Goal: Task Accomplishment & Management: Complete application form

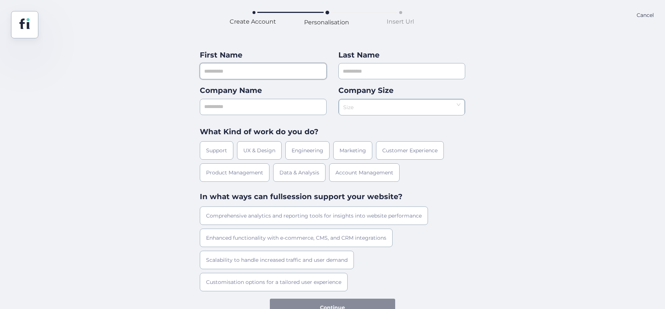
click at [244, 77] on input "text" at bounding box center [263, 71] width 127 height 16
type input "*****"
type input "******"
click at [248, 108] on input "text" at bounding box center [263, 107] width 127 height 16
type input "*"
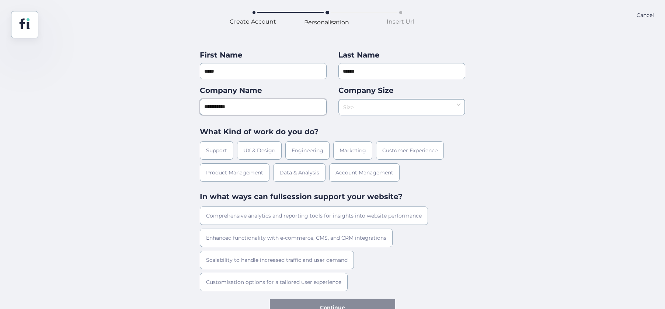
type input "**********"
click at [356, 101] on input at bounding box center [399, 105] width 112 height 11
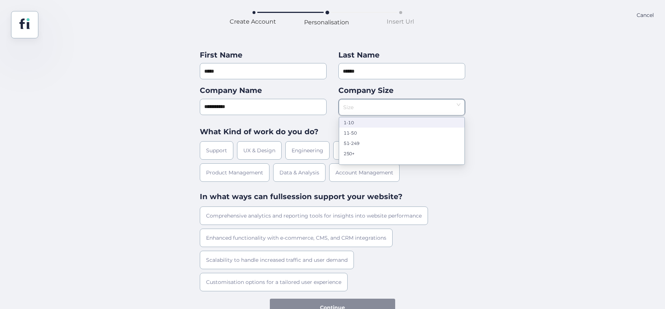
click at [363, 121] on div "1-10" at bounding box center [402, 122] width 117 height 6
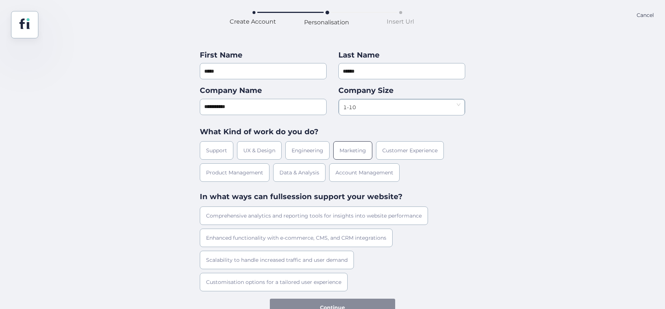
click at [353, 155] on div "Marketing" at bounding box center [352, 150] width 39 height 18
click at [242, 219] on div "Comprehensive analytics and reporting tools for insights into website performan…" at bounding box center [314, 216] width 228 height 18
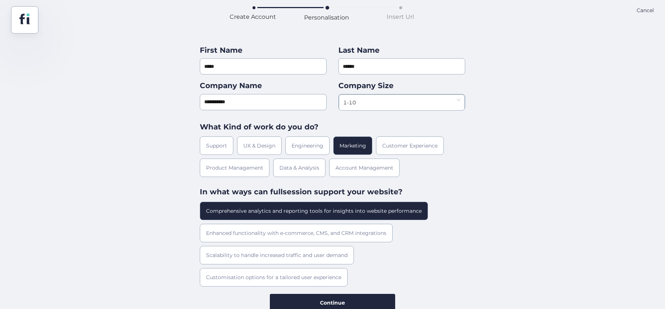
scroll to position [7, 0]
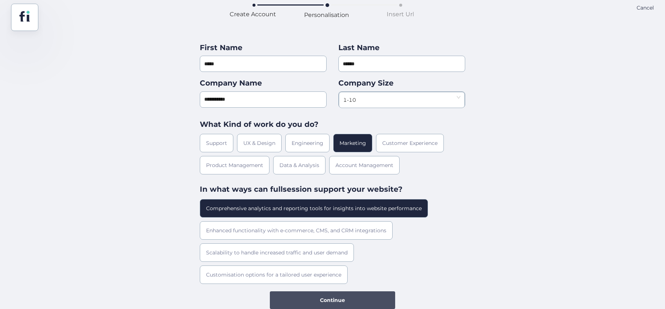
click at [309, 303] on button "Continue" at bounding box center [332, 300] width 125 height 18
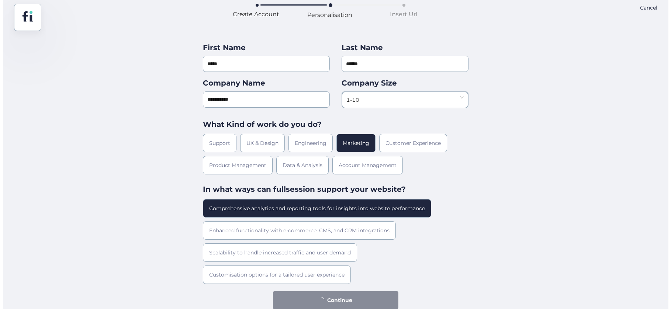
scroll to position [0, 0]
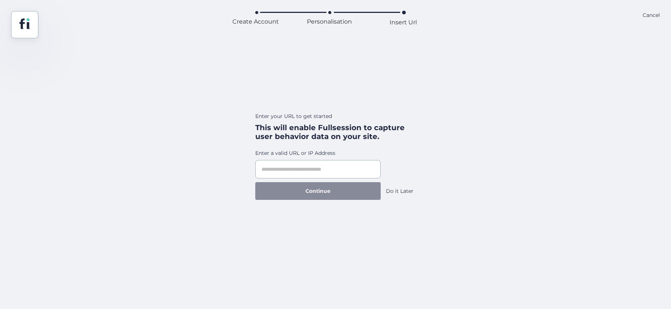
click at [306, 179] on form "Enter a valid URL or IP Address Continue Do it Later" at bounding box center [335, 174] width 160 height 51
click at [306, 173] on input "text" at bounding box center [317, 169] width 125 height 18
click at [318, 167] on input "text" at bounding box center [317, 169] width 125 height 18
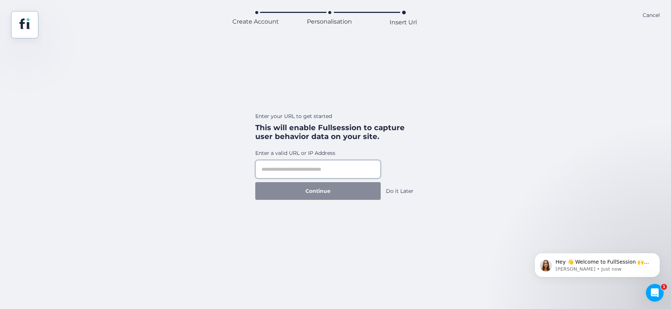
paste input "**********"
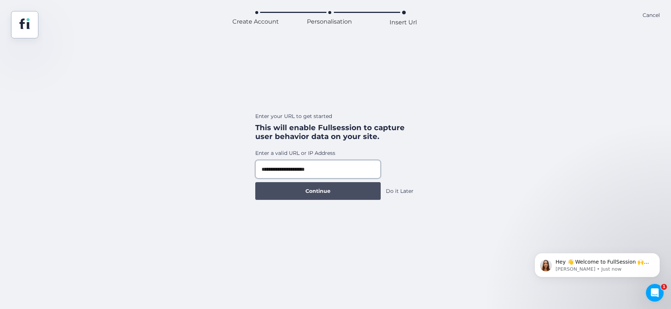
type input "**********"
click at [338, 193] on button "Continue" at bounding box center [317, 191] width 125 height 18
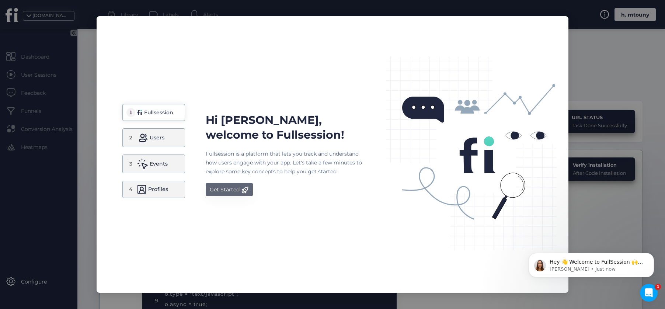
click at [225, 190] on div "Get Started" at bounding box center [225, 189] width 30 height 9
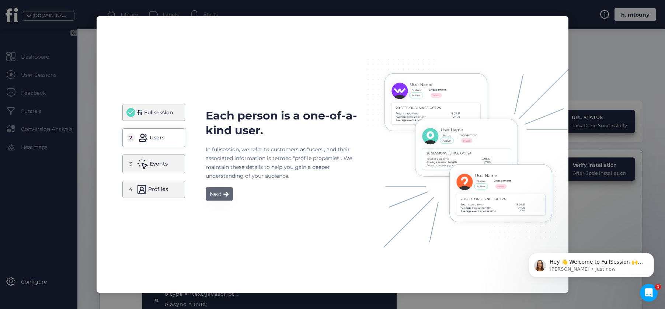
click at [225, 190] on button "Next" at bounding box center [219, 193] width 27 height 13
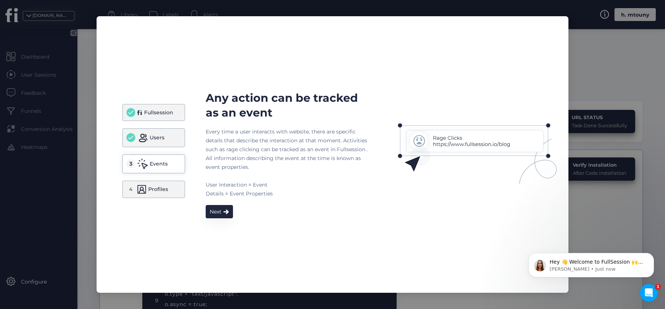
click at [217, 194] on div "Every time a user interacts with website, there are specific details that descr…" at bounding box center [287, 162] width 162 height 71
click at [216, 194] on div "Every time a user interacts with website, there are specific details that descr…" at bounding box center [287, 162] width 162 height 71
click at [216, 209] on div "Next" at bounding box center [216, 211] width 12 height 9
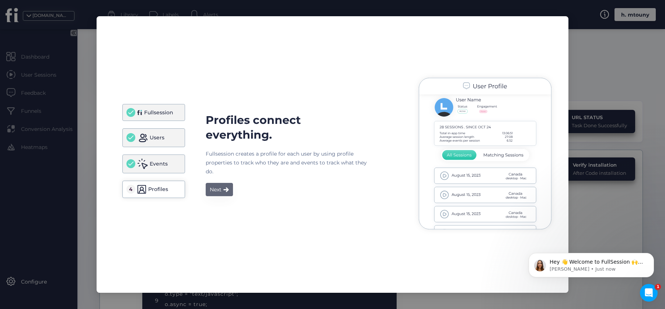
click at [223, 185] on button "Next" at bounding box center [219, 189] width 27 height 13
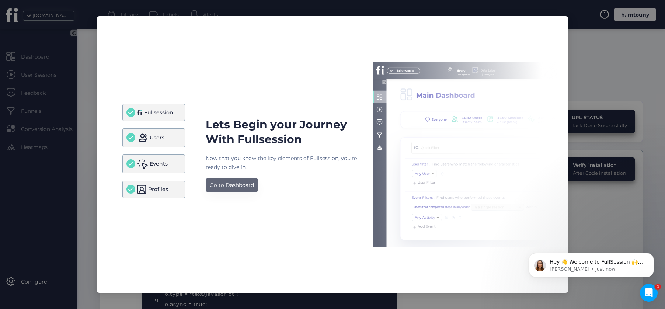
click at [238, 187] on div "Go to Dashboard" at bounding box center [232, 185] width 44 height 9
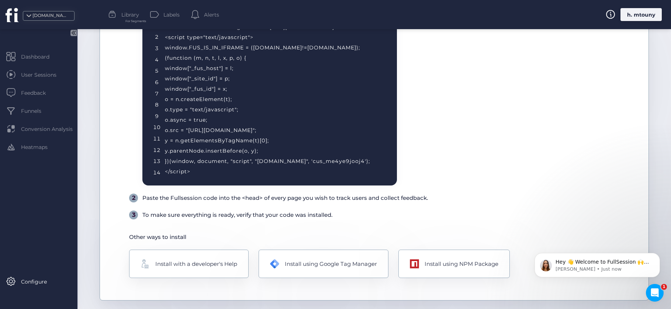
scroll to position [74, 0]
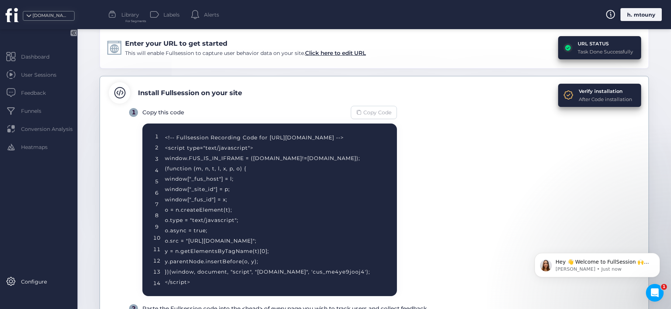
click at [379, 112] on span "Copy Code" at bounding box center [377, 112] width 28 height 8
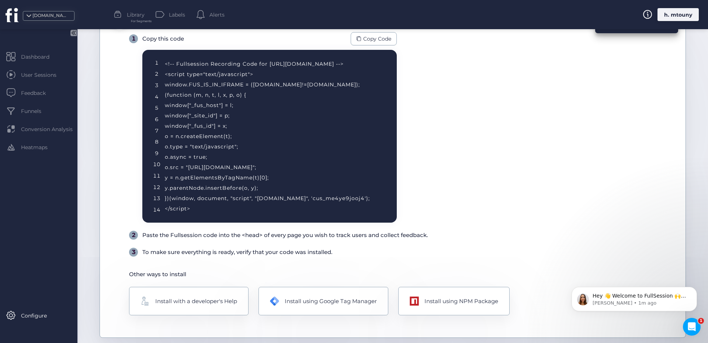
scroll to position [111, 0]
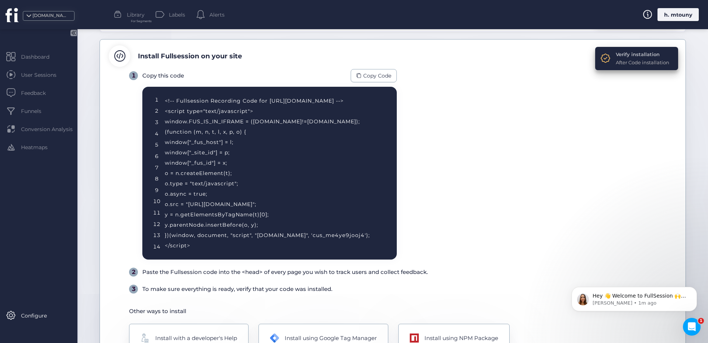
click at [630, 56] on div "Verify installation" at bounding box center [642, 54] width 53 height 7
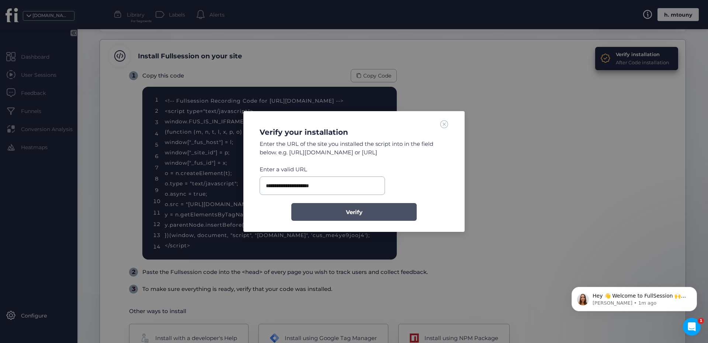
click at [350, 216] on span "Verify" at bounding box center [354, 212] width 17 height 9
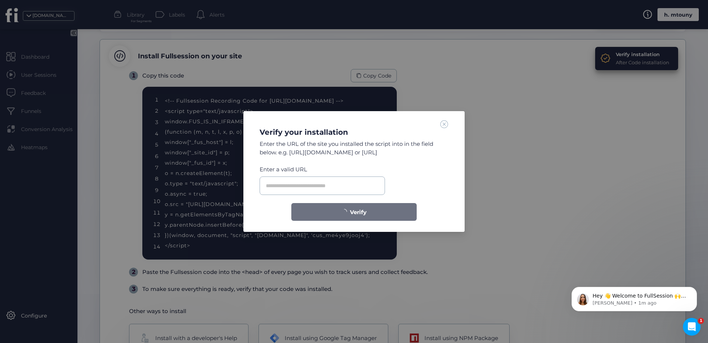
scroll to position [118, 0]
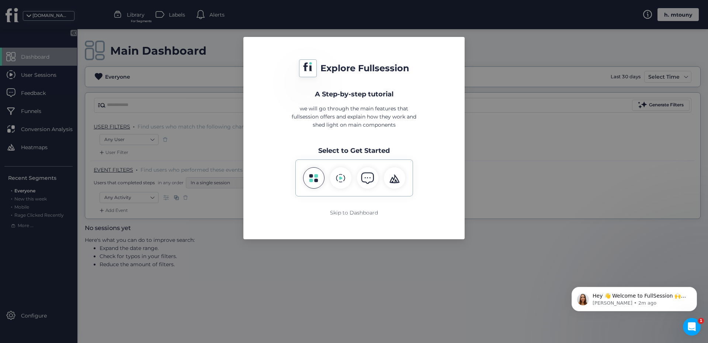
click at [313, 182] on icon at bounding box center [313, 177] width 9 height 9
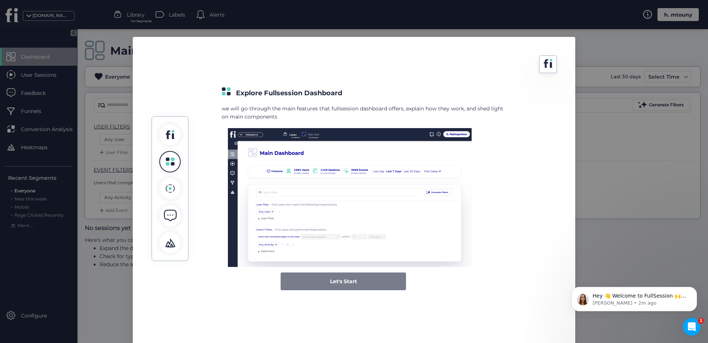
click at [340, 280] on span "Let's Start" at bounding box center [343, 281] width 27 height 8
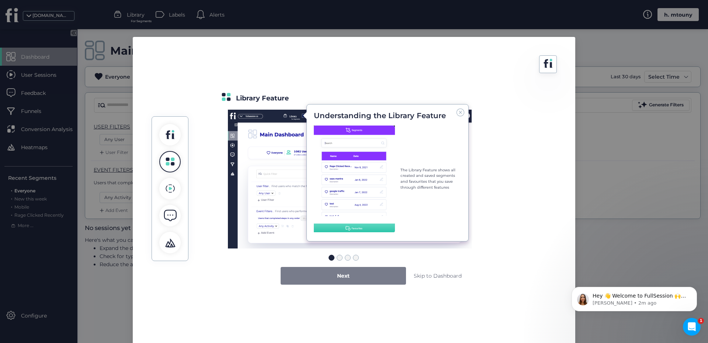
click at [348, 278] on div "Next" at bounding box center [343, 276] width 125 height 18
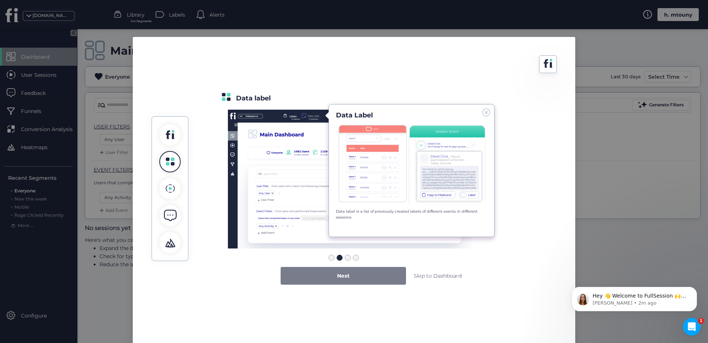
click at [348, 278] on div "Next" at bounding box center [343, 276] width 125 height 18
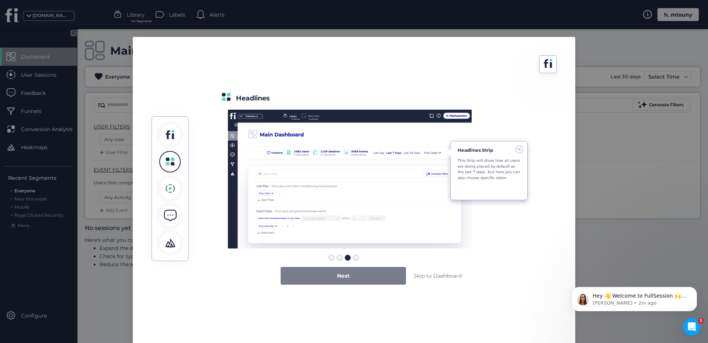
click at [348, 278] on div "Next" at bounding box center [343, 276] width 125 height 18
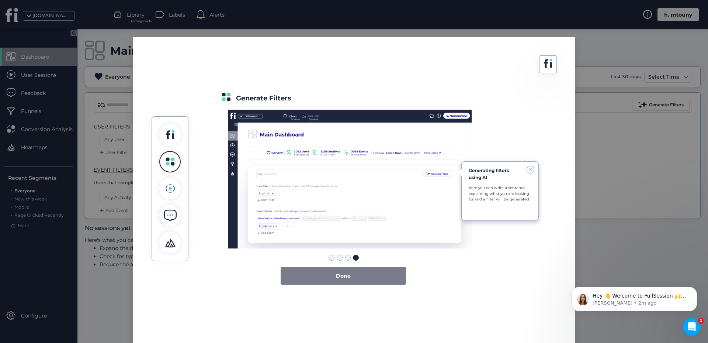
click at [347, 281] on div "Done" at bounding box center [343, 276] width 125 height 18
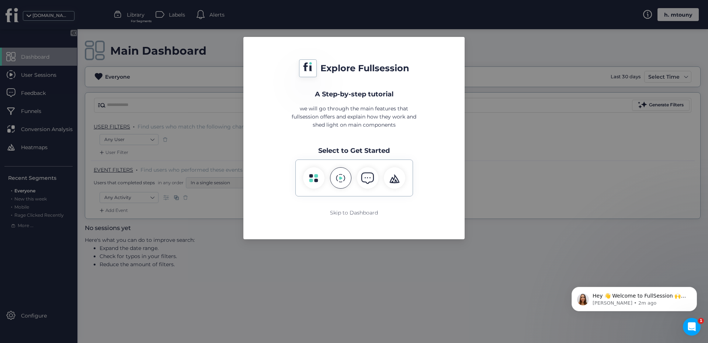
click at [338, 176] on icon at bounding box center [340, 177] width 9 height 9
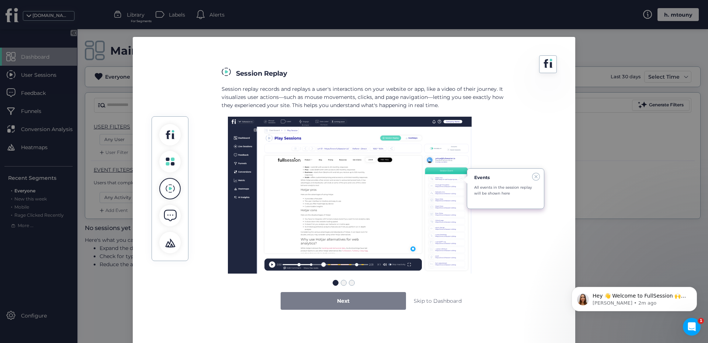
click at [346, 299] on span "Next" at bounding box center [343, 300] width 13 height 8
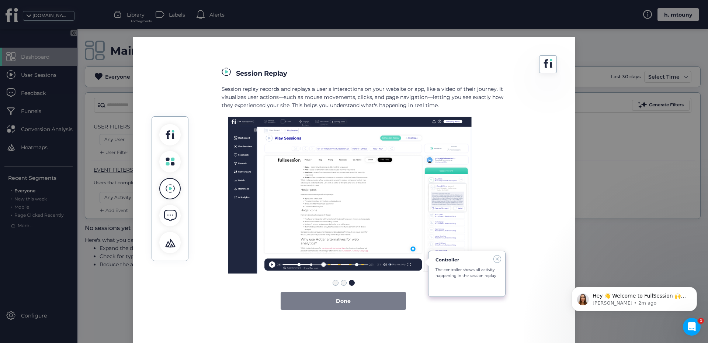
click at [346, 299] on span "Done" at bounding box center [343, 300] width 15 height 8
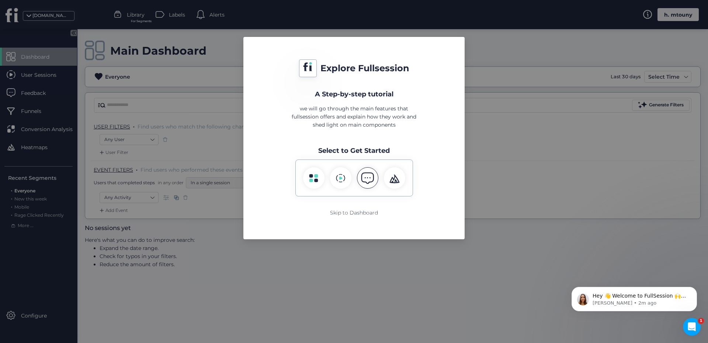
click at [368, 185] on div at bounding box center [367, 177] width 21 height 21
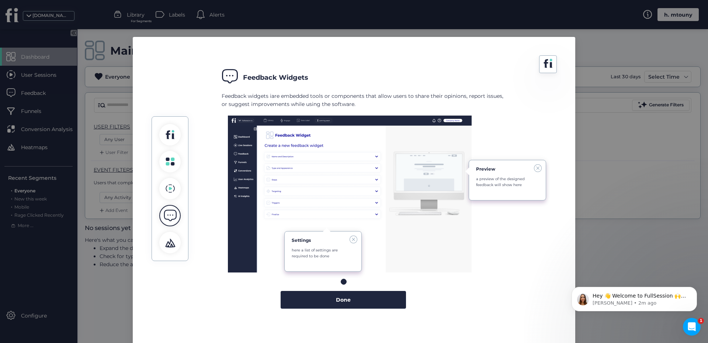
click at [362, 295] on div "Done" at bounding box center [343, 300] width 125 height 18
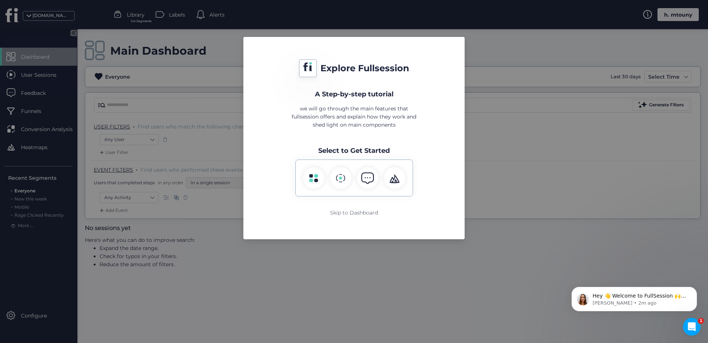
click at [362, 296] on nz-modal-container "Explore Fullsession A Step-by-step tutorial we will go through the main feature…" at bounding box center [354, 171] width 708 height 343
click at [376, 209] on div "Skip to Dashboard" at bounding box center [354, 212] width 48 height 8
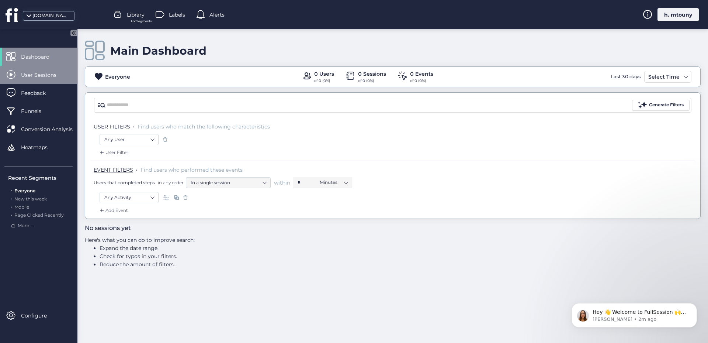
click at [37, 77] on span "User Sessions" at bounding box center [44, 75] width 46 height 8
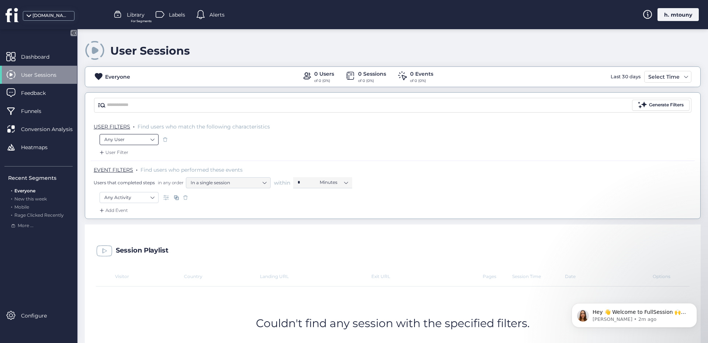
click at [139, 138] on nz-select-item "Any User" at bounding box center [128, 139] width 49 height 11
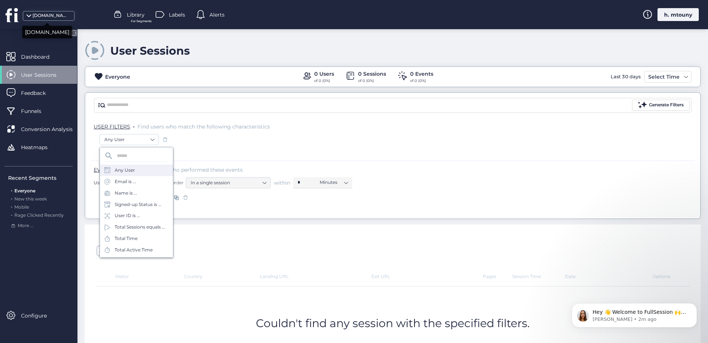
click at [31, 16] on span at bounding box center [28, 17] width 7 height 7
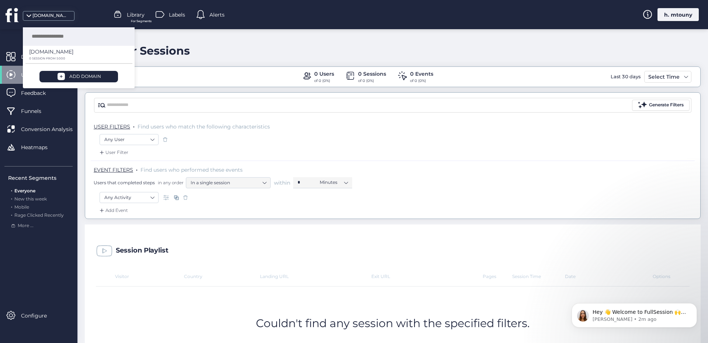
click at [12, 15] on icon at bounding box center [13, 14] width 14 height 15
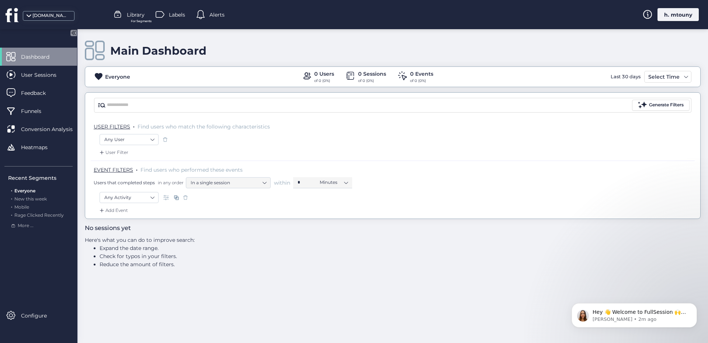
click at [75, 31] on icon at bounding box center [74, 33] width 2 height 4
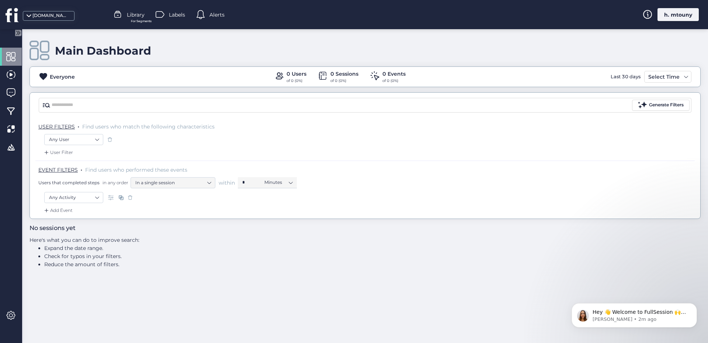
click at [17, 30] on icon at bounding box center [17, 32] width 9 height 9
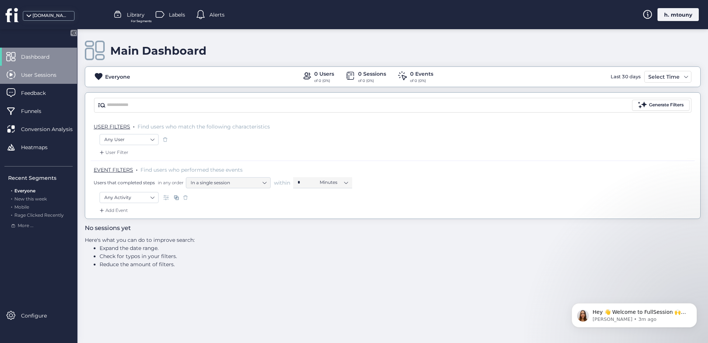
click at [39, 73] on span "User Sessions" at bounding box center [44, 75] width 46 height 8
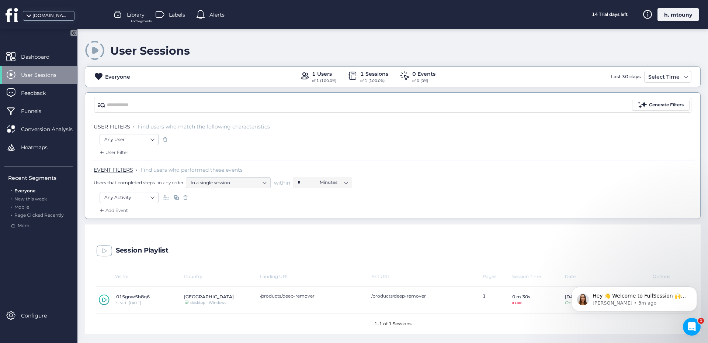
click at [105, 301] on icon at bounding box center [104, 299] width 11 height 11
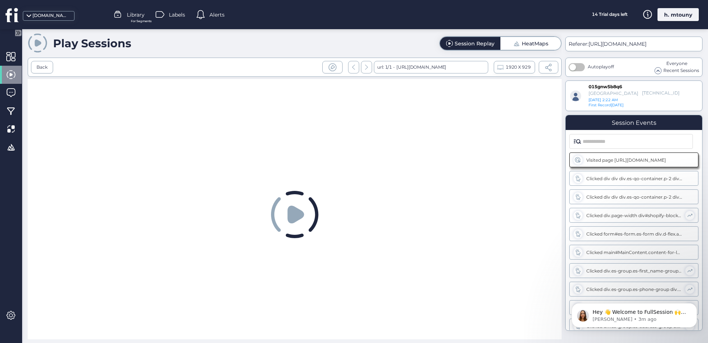
click at [301, 214] on icon at bounding box center [295, 214] width 17 height 18
click at [38, 45] on span at bounding box center [38, 43] width 20 height 20
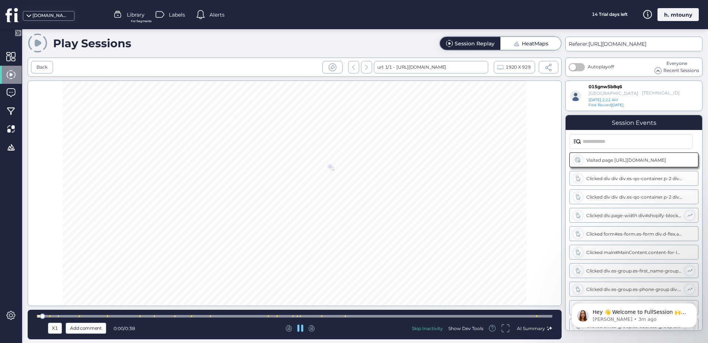
click at [456, 45] on div "Session Replay" at bounding box center [475, 43] width 40 height 5
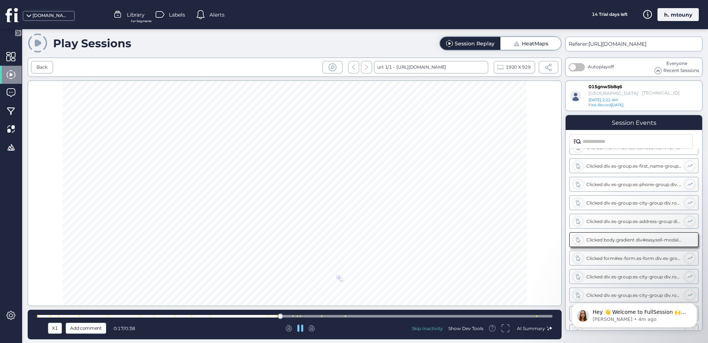
scroll to position [123, 0]
click at [610, 14] on div "14 Trial days left" at bounding box center [609, 14] width 55 height 13
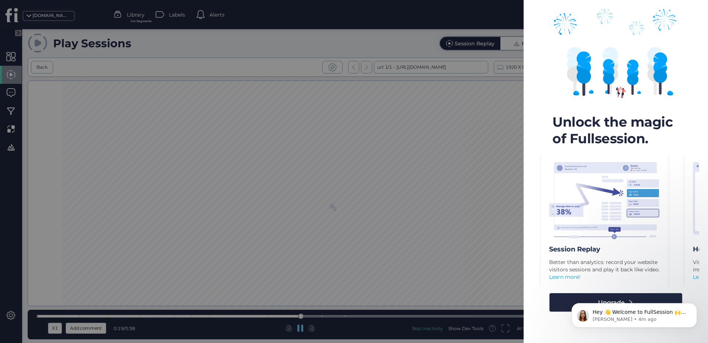
scroll to position [151, 0]
click at [638, 296] on body "Hey 👋 Welcome to FullSession 🙌 Take a look around! If you have any questions, j…" at bounding box center [634, 313] width 142 height 46
click at [564, 298] on button "Upgrade" at bounding box center [615, 302] width 133 height 18
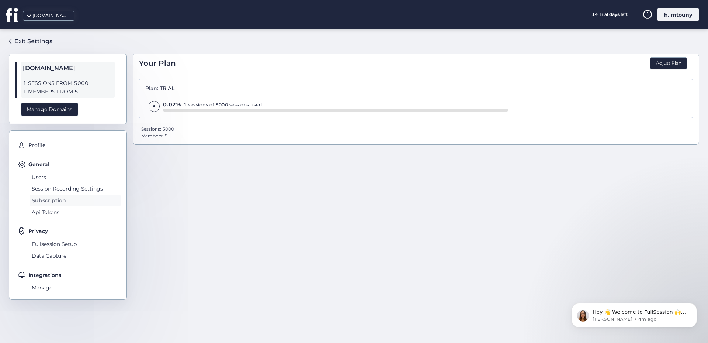
click at [43, 202] on span "Subscription" at bounding box center [75, 200] width 91 height 12
click at [666, 67] on button "Adjust Plan" at bounding box center [668, 63] width 37 height 13
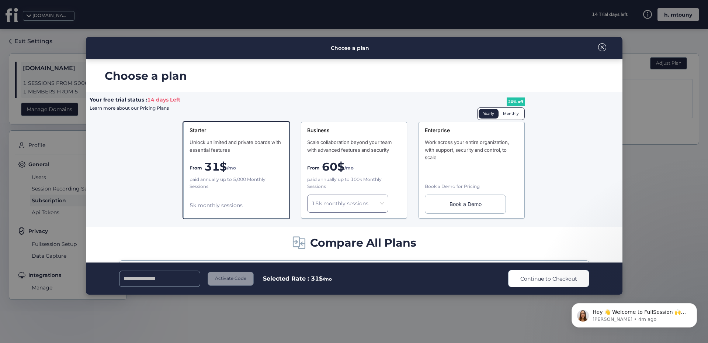
click at [509, 116] on div "Monthly" at bounding box center [511, 114] width 25 height 10
click at [601, 47] on span at bounding box center [602, 47] width 8 height 8
